Goal: Task Accomplishment & Management: Use online tool/utility

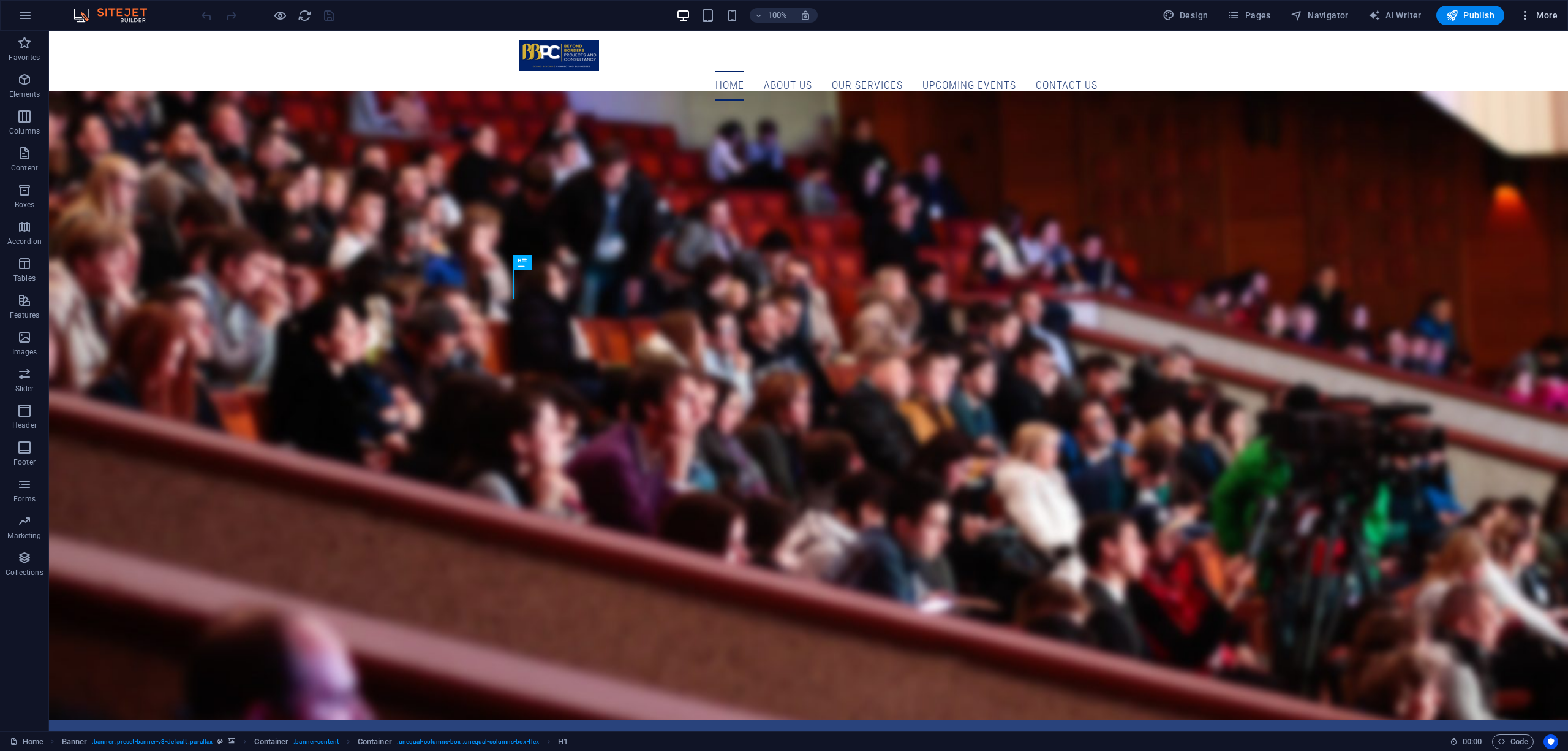
click at [1543, 21] on span "More" at bounding box center [1537, 15] width 39 height 13
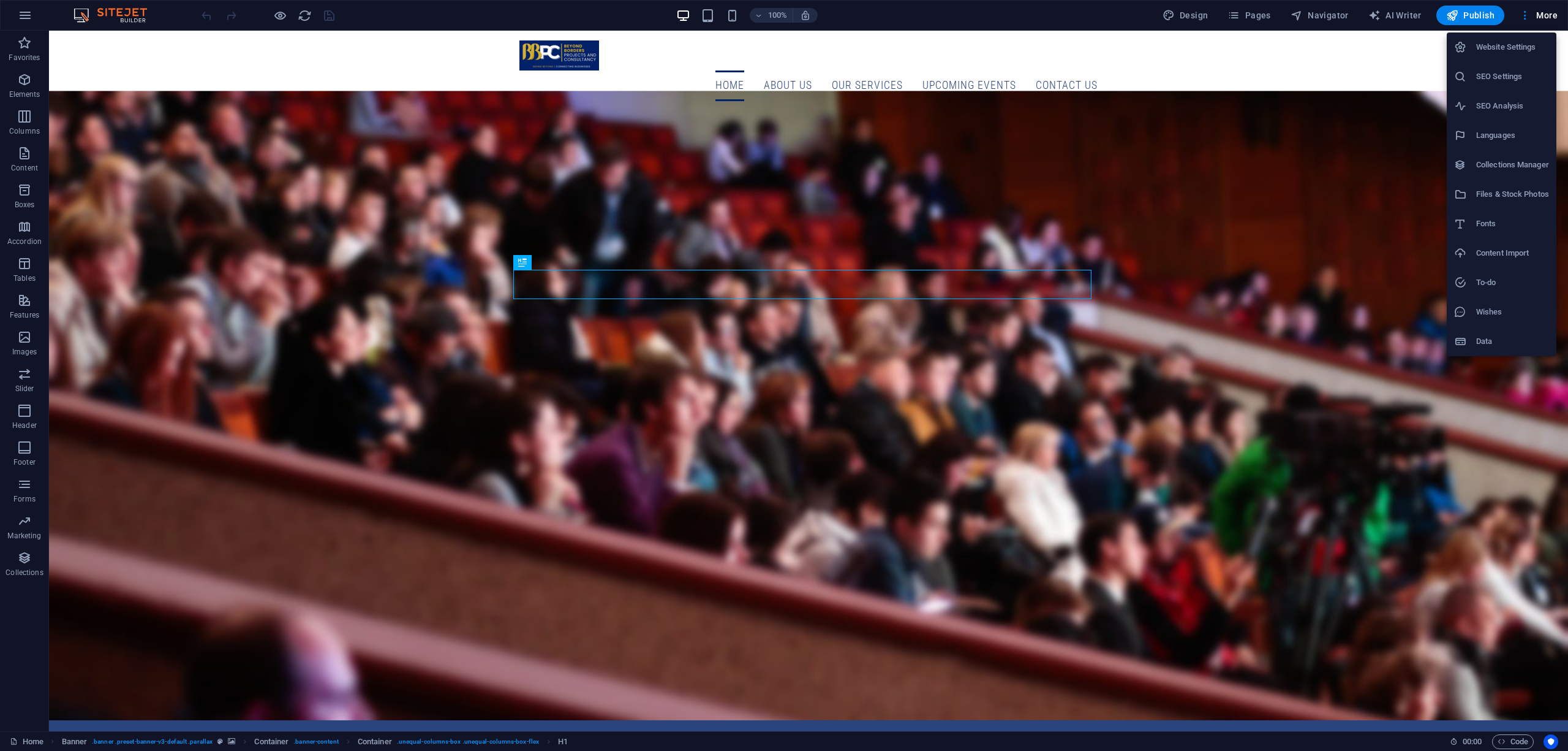
click at [1509, 257] on h6 "Content Import" at bounding box center [1512, 253] width 72 height 14
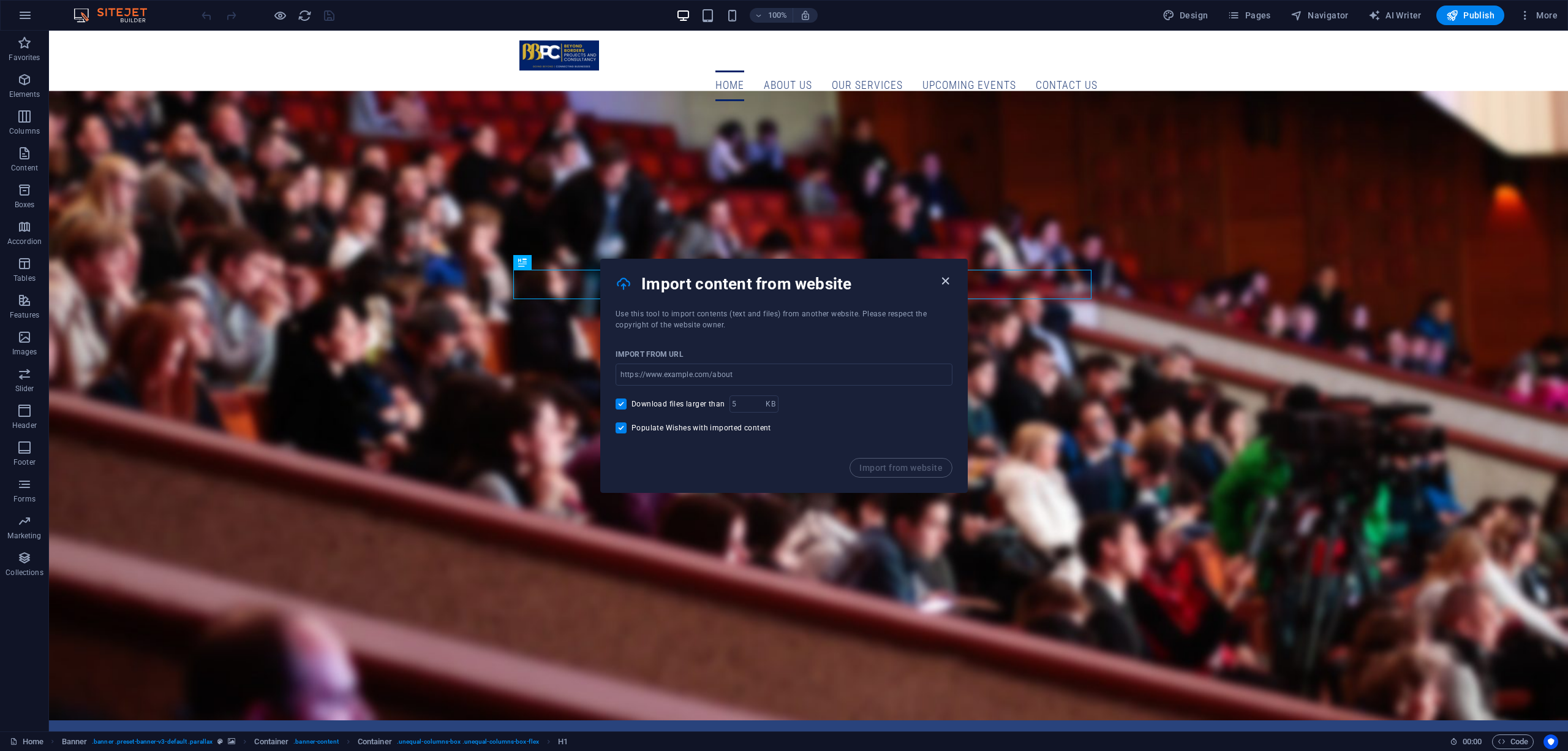
click at [943, 279] on icon "button" at bounding box center [945, 281] width 14 height 14
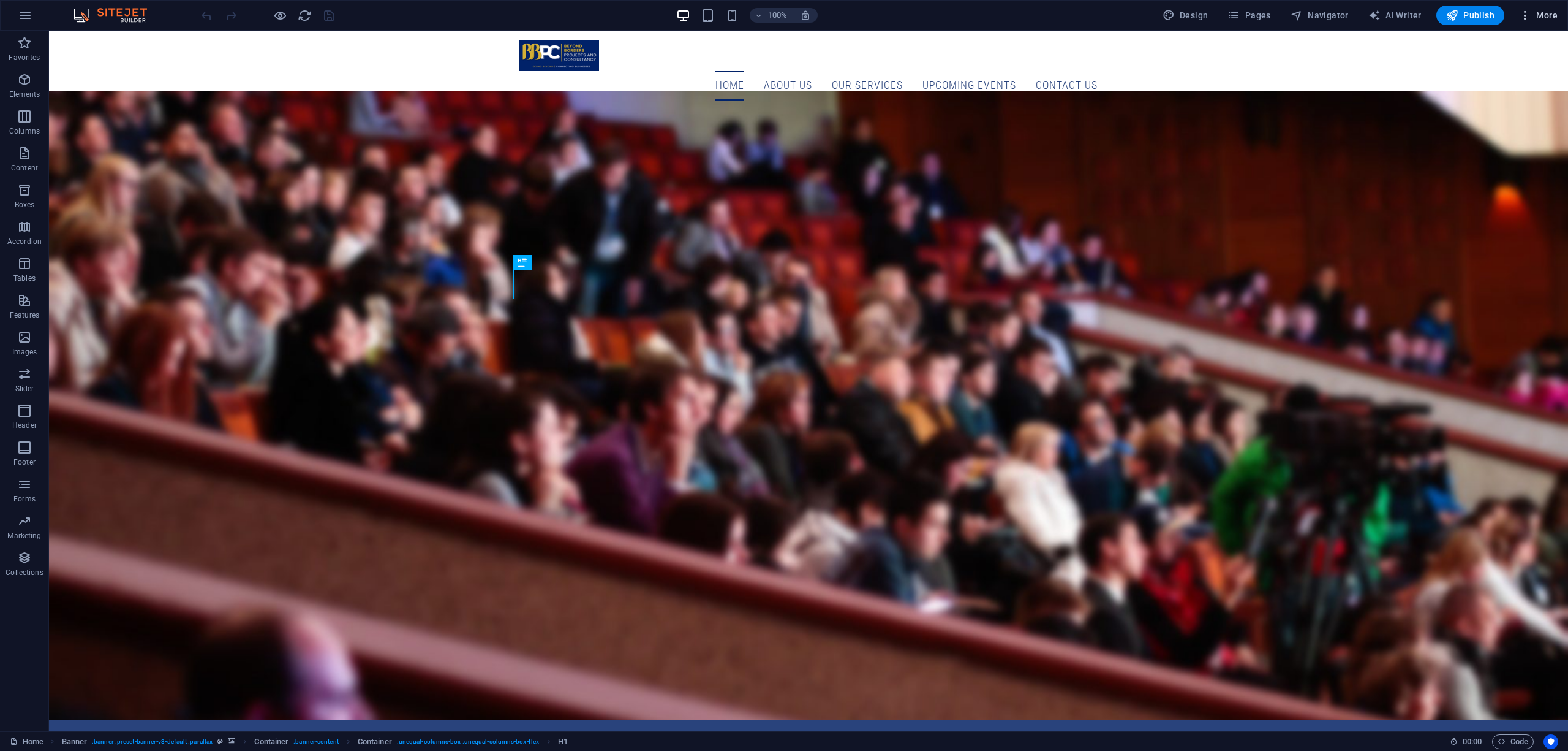
click at [1553, 20] on span "More" at bounding box center [1537, 15] width 39 height 13
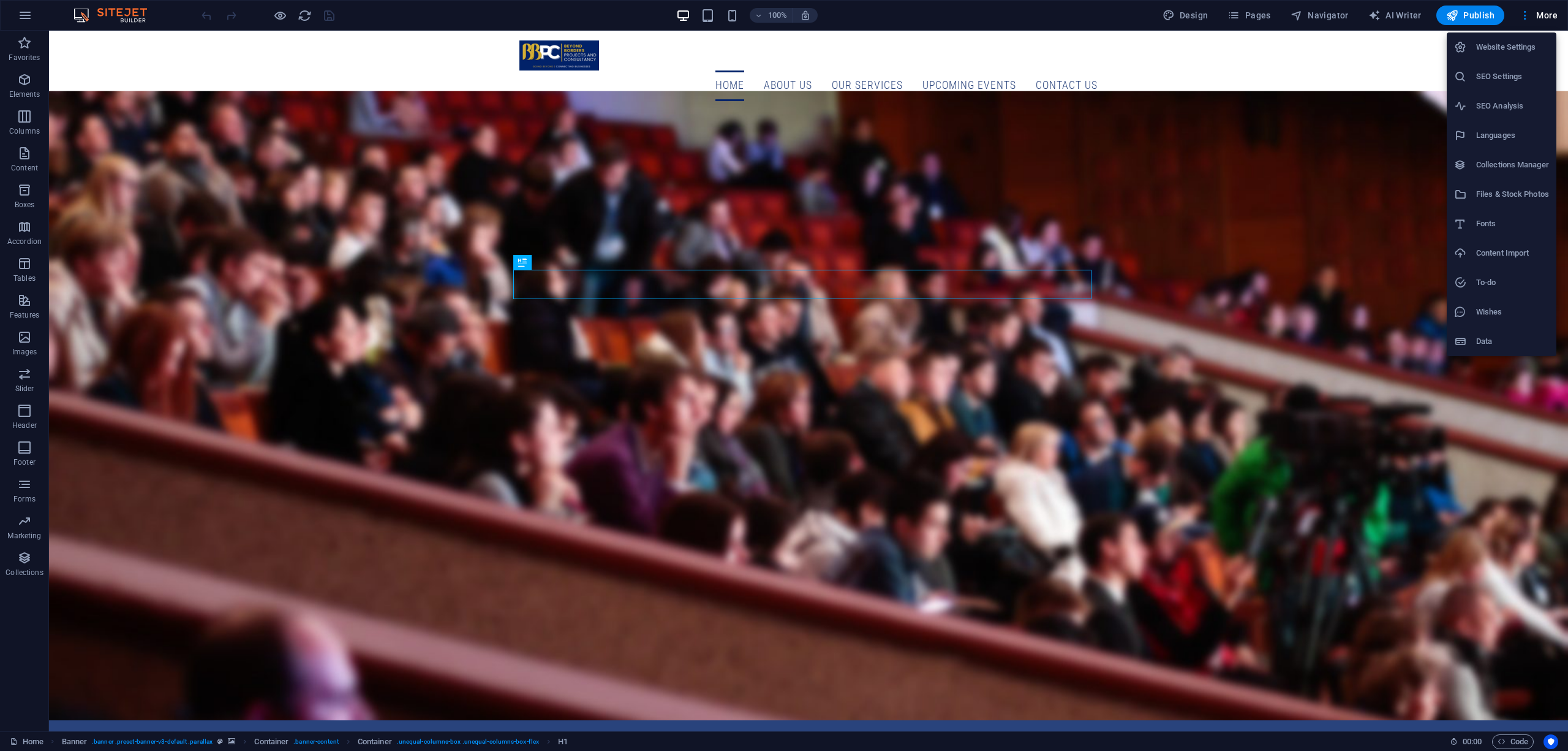
click at [1504, 190] on h6 "Files & Stock Photos" at bounding box center [1512, 194] width 72 height 14
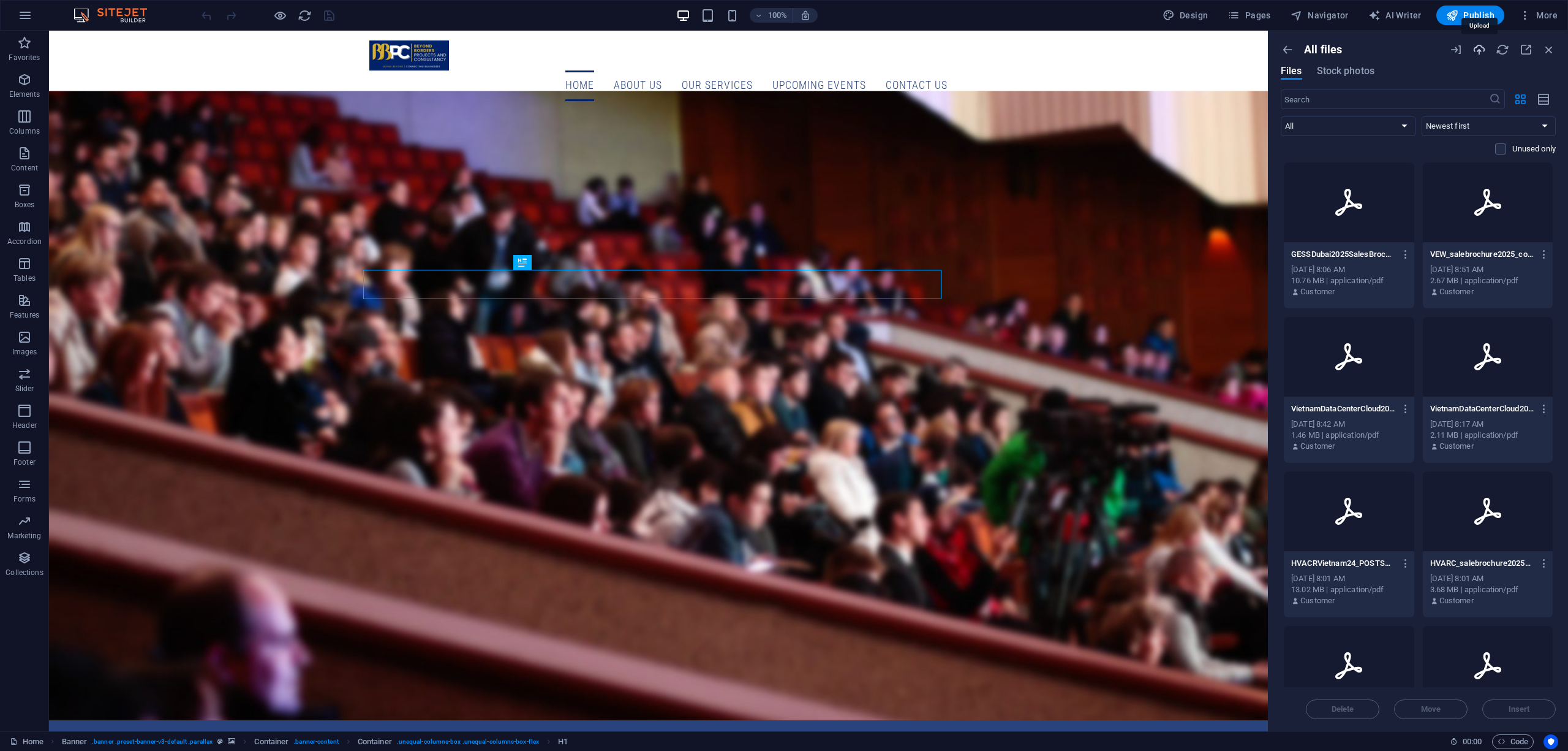
click at [1477, 48] on icon "button" at bounding box center [1478, 49] width 14 height 14
click at [1405, 250] on icon "button" at bounding box center [1405, 255] width 12 height 11
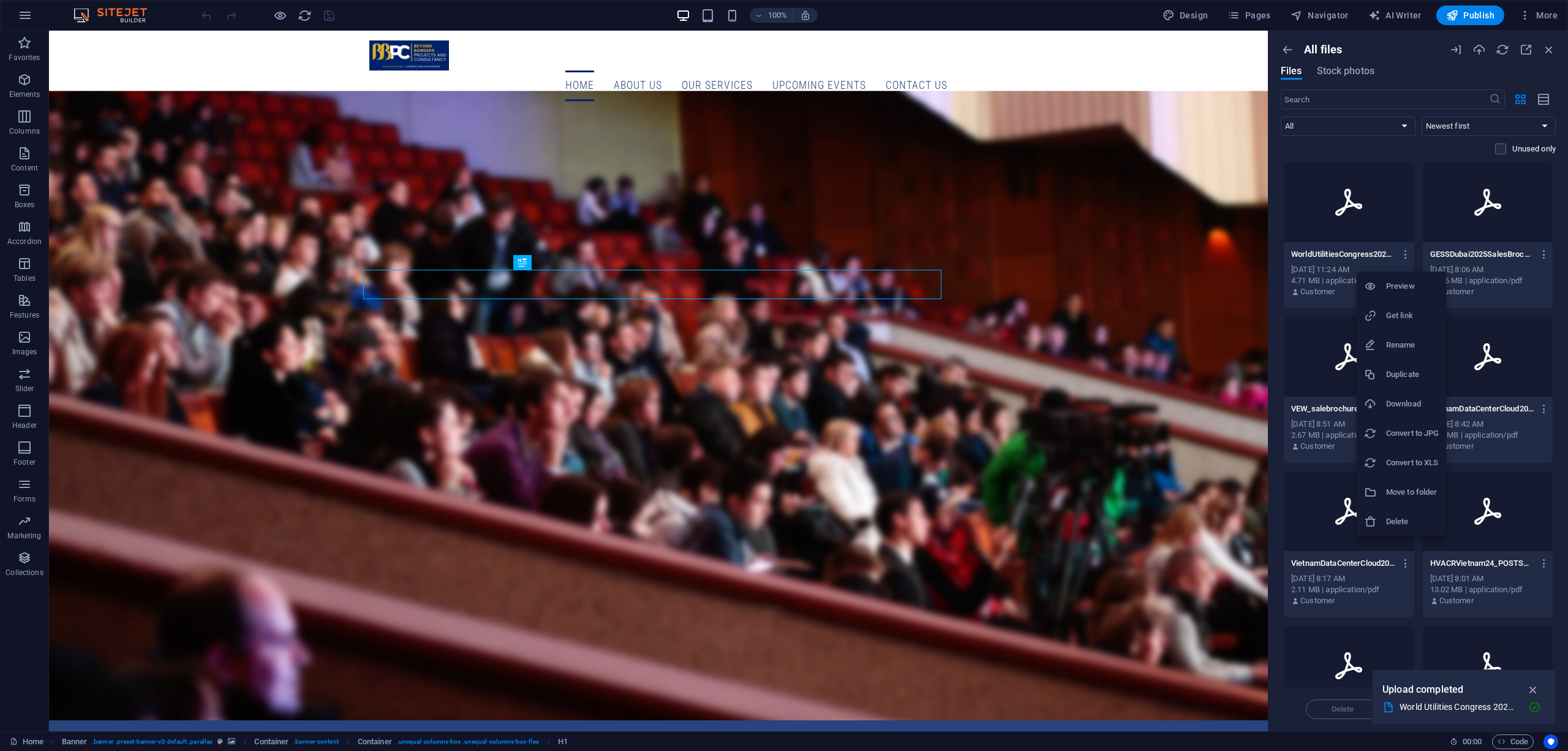
click at [1411, 312] on h6 "Get link" at bounding box center [1412, 315] width 53 height 14
